Goal: Information Seeking & Learning: Learn about a topic

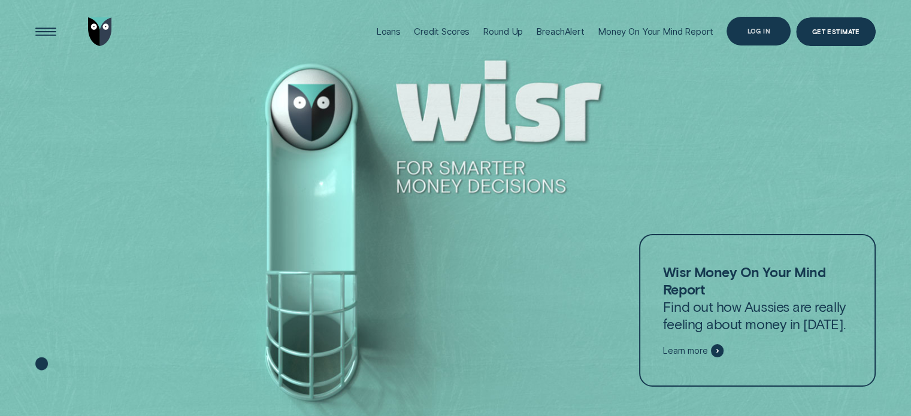
click at [747, 29] on div "Log in" at bounding box center [758, 31] width 23 height 5
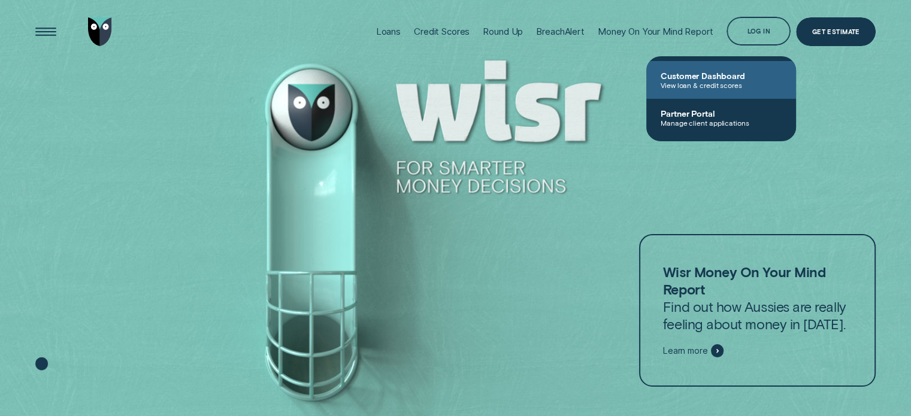
click at [698, 77] on span "Customer Dashboard" at bounding box center [721, 76] width 121 height 10
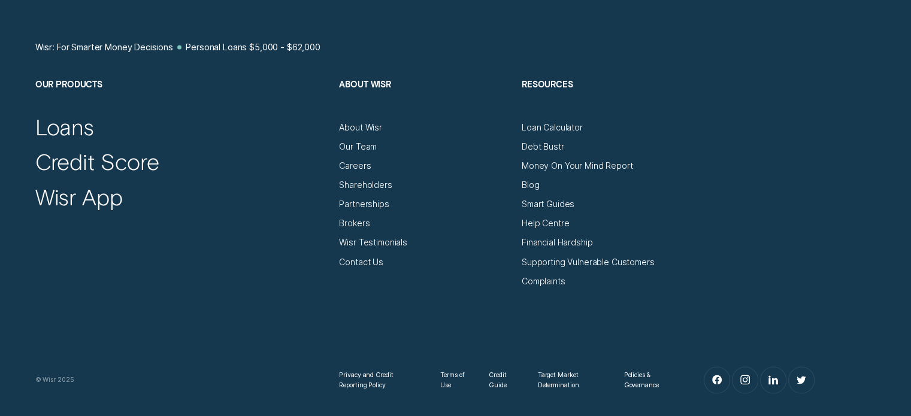
scroll to position [6503, 0]
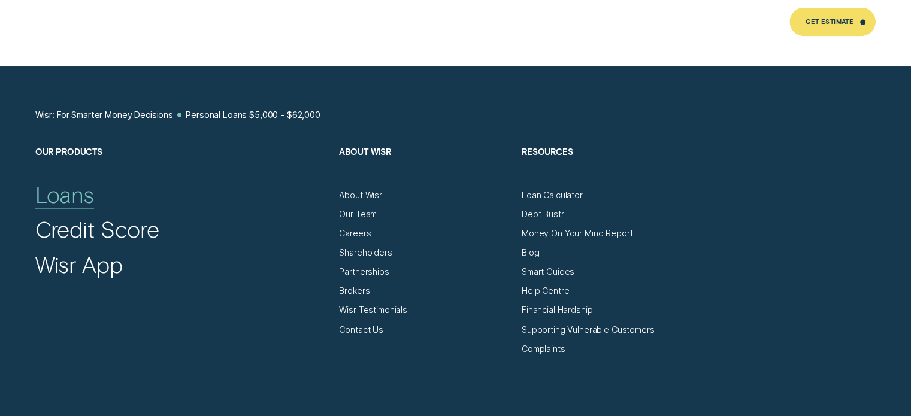
click at [63, 181] on div "Loans" at bounding box center [64, 195] width 59 height 28
